Goal: Check status: Check status

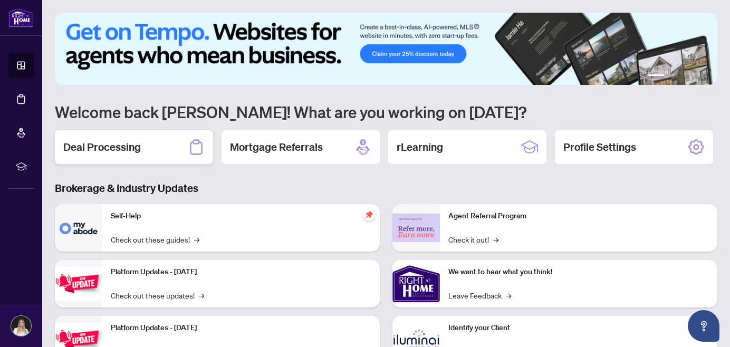
click at [130, 153] on h2 "Deal Processing" at bounding box center [102, 147] width 78 height 15
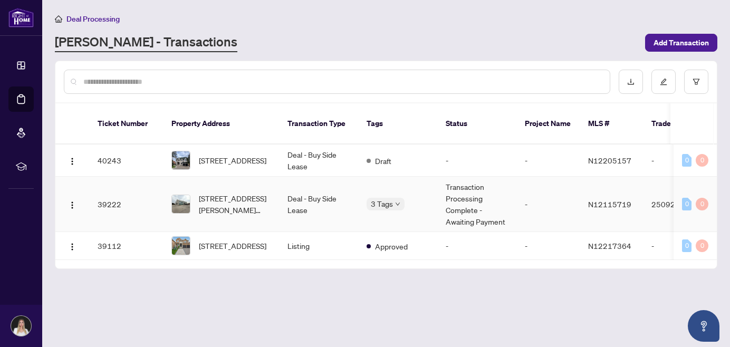
click at [473, 188] on td "Transaction Processing Complete - Awaiting Payment" at bounding box center [476, 204] width 79 height 55
